Goal: Entertainment & Leisure: Consume media (video, audio)

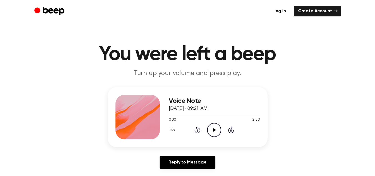
click at [216, 130] on icon "Play Audio" at bounding box center [214, 130] width 14 height 14
click at [216, 130] on icon "Pause Audio" at bounding box center [214, 130] width 14 height 14
click at [312, 55] on h1 "You were left a beep" at bounding box center [187, 54] width 284 height 20
click at [199, 128] on icon at bounding box center [197, 129] width 6 height 7
click at [209, 128] on icon "Play Audio" at bounding box center [214, 130] width 14 height 14
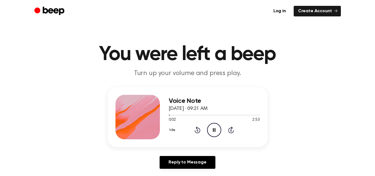
click at [209, 128] on icon "Pause Audio" at bounding box center [214, 130] width 14 height 14
click at [196, 130] on icon "Rewind 5 seconds" at bounding box center [197, 129] width 6 height 7
click at [212, 131] on icon "Play Audio" at bounding box center [214, 130] width 14 height 14
click at [212, 131] on icon "Pause Audio" at bounding box center [214, 130] width 14 height 14
click at [214, 129] on icon at bounding box center [214, 130] width 3 height 4
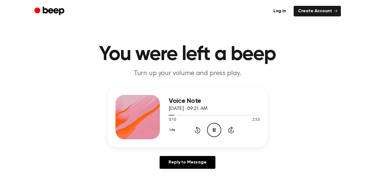
click at [197, 128] on icon at bounding box center [197, 129] width 6 height 7
click at [197, 129] on icon "Rewind 5 seconds" at bounding box center [197, 129] width 6 height 7
drag, startPoint x: 218, startPoint y: 124, endPoint x: 211, endPoint y: 131, distance: 9.6
click at [211, 131] on icon "Play Audio" at bounding box center [214, 130] width 14 height 14
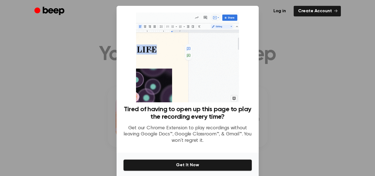
scroll to position [4, 0]
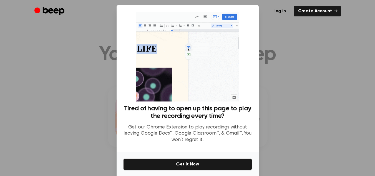
click at [270, 143] on div at bounding box center [187, 88] width 375 height 176
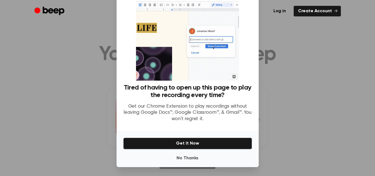
scroll to position [24, 0]
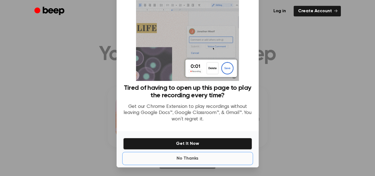
click at [187, 157] on button "No Thanks" at bounding box center [187, 158] width 129 height 11
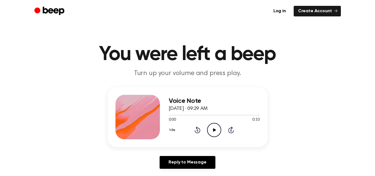
click at [218, 128] on icon "Play Audio" at bounding box center [214, 130] width 14 height 14
